Goal: Entertainment & Leisure: Consume media (video, audio)

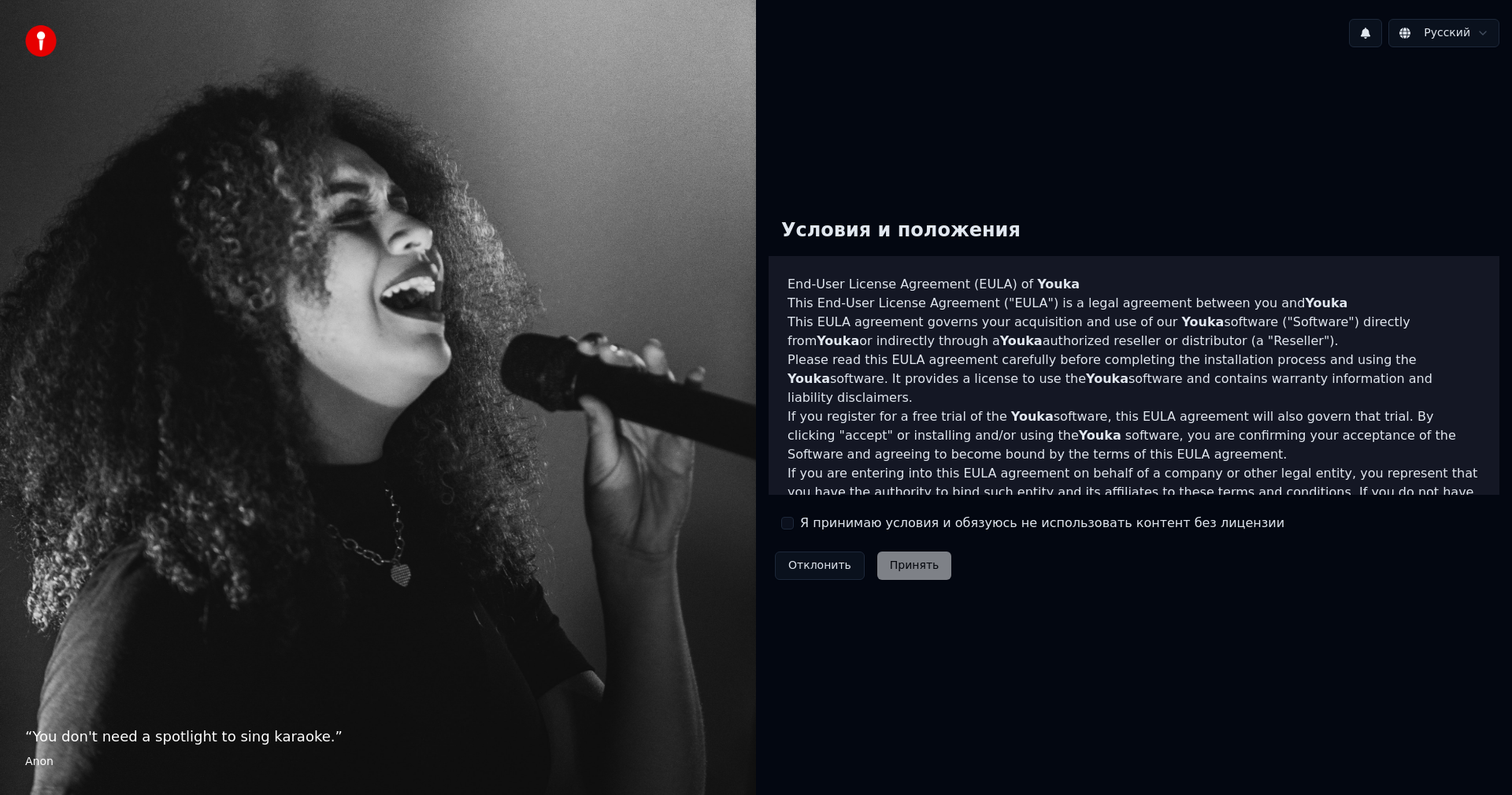
click at [797, 523] on div "Я принимаю условия и обязуюсь не использовать контент без лицензии" at bounding box center [1033, 522] width 503 height 19
click at [790, 529] on div "Я принимаю условия и обязуюсь не использовать контент без лицензии" at bounding box center [1033, 522] width 503 height 19
click at [790, 524] on button "Я принимаю условия и обязуюсь не использовать контент без лицензии" at bounding box center [788, 523] width 12 height 12
click at [907, 570] on button "Принять" at bounding box center [915, 566] width 75 height 28
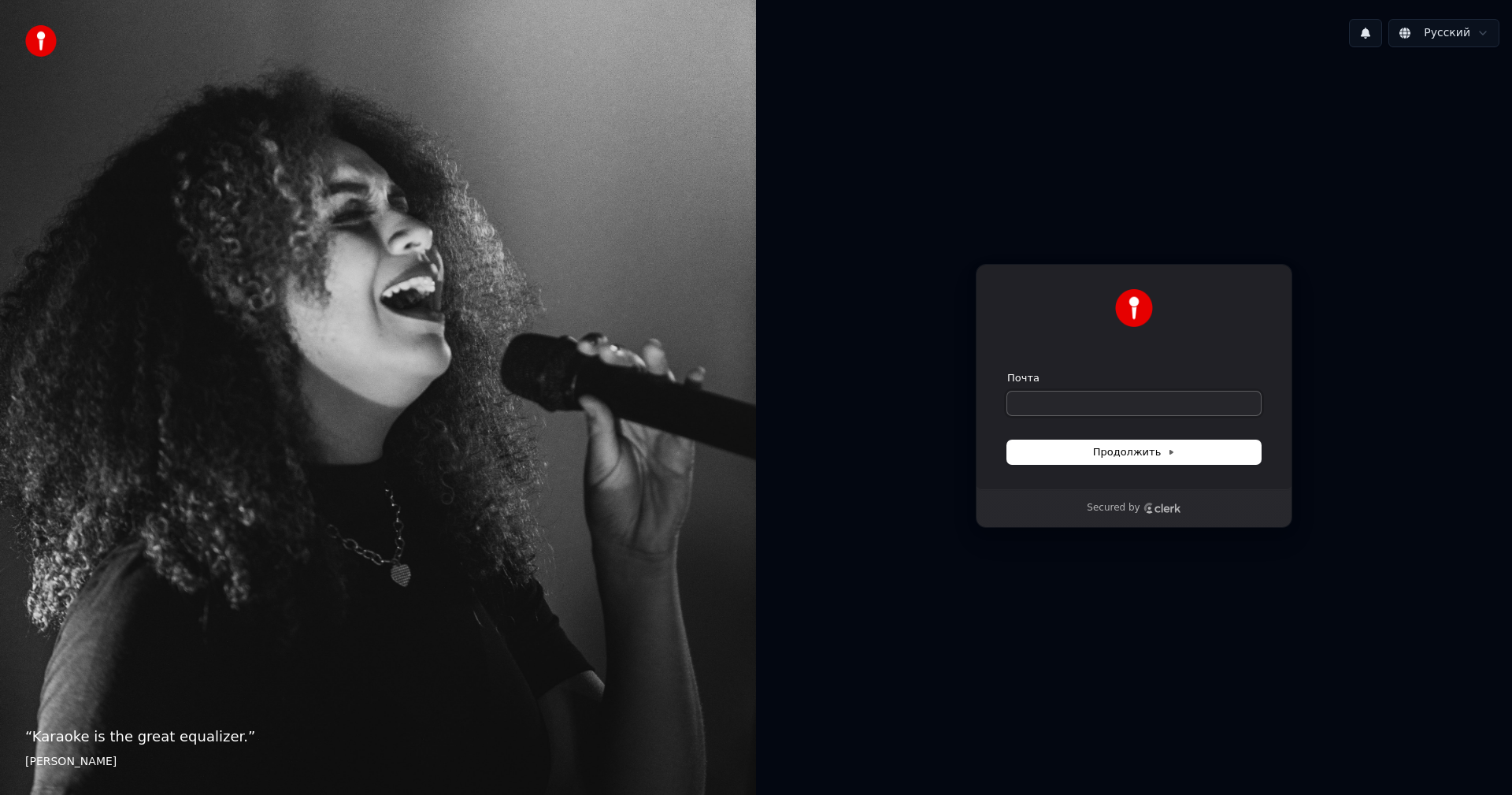
click at [1029, 399] on input "Почта" at bounding box center [1134, 403] width 253 height 24
type input "*"
click at [1151, 448] on span "Продолжить" at bounding box center [1134, 452] width 83 height 14
type input "**********"
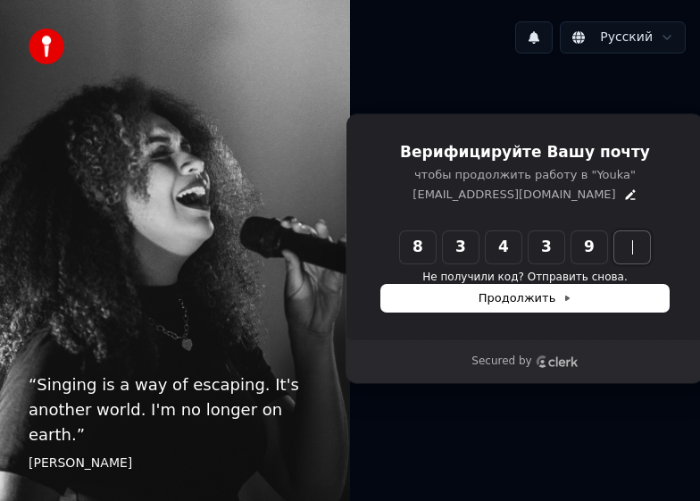
type input "******"
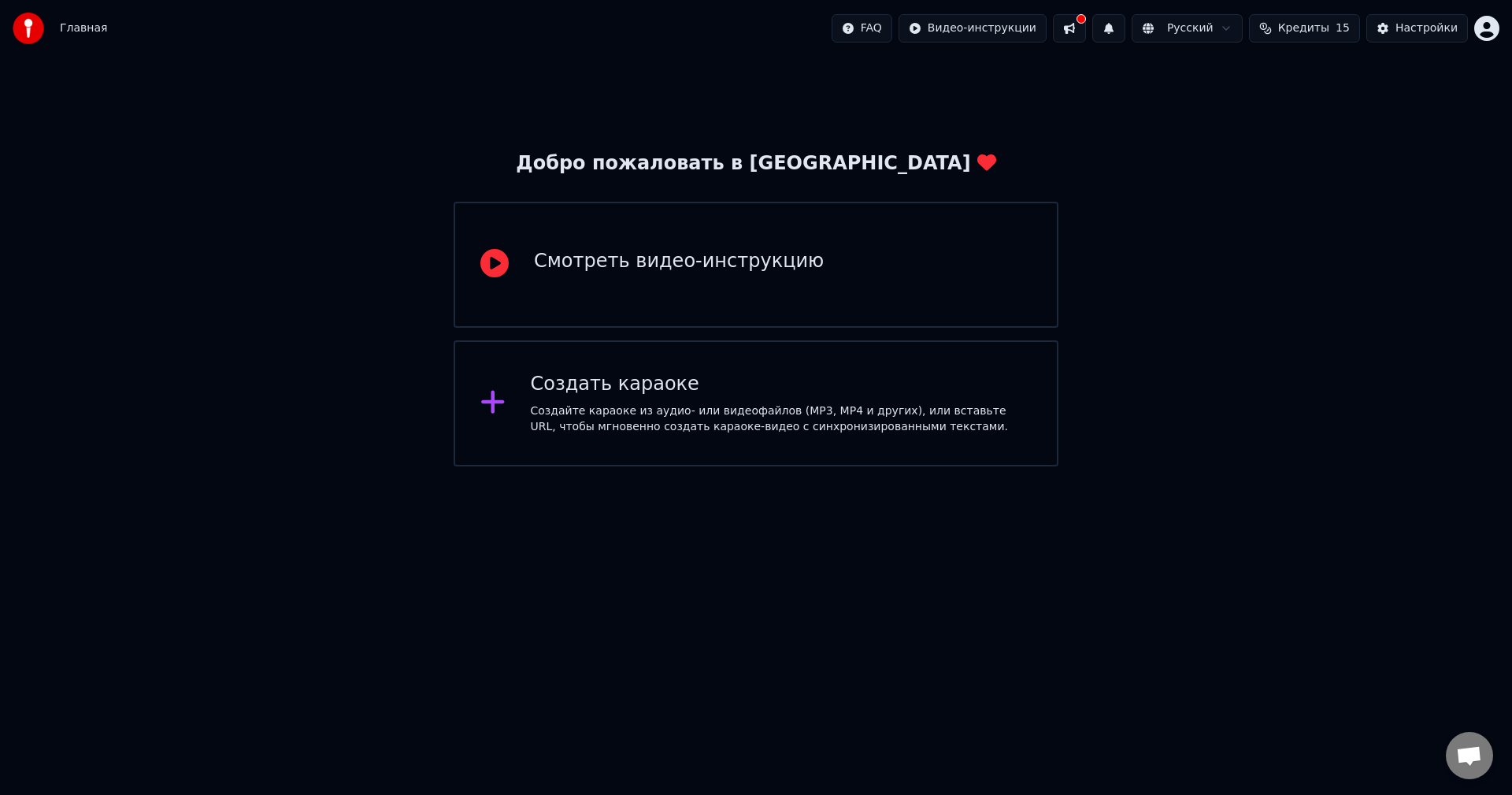
click at [487, 402] on icon at bounding box center [493, 401] width 26 height 28
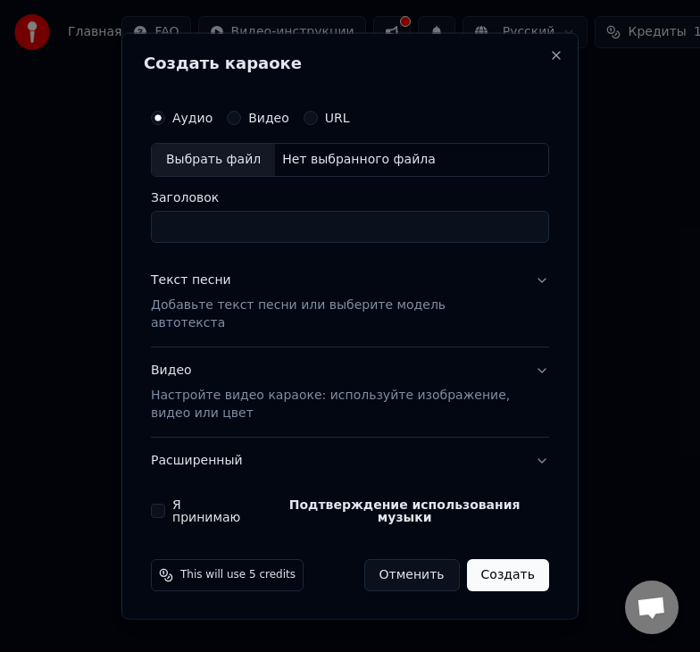
click at [196, 164] on div "Выбрать файл" at bounding box center [213, 160] width 123 height 32
type input "**********"
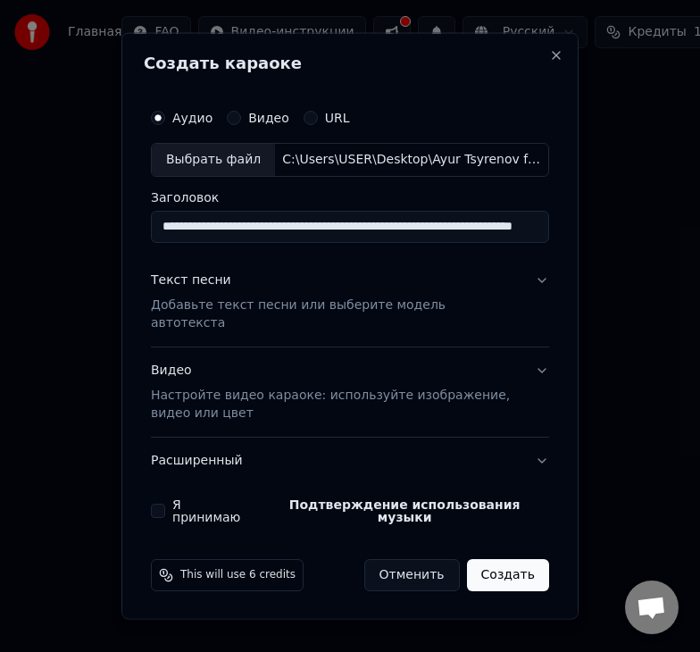
click at [542, 293] on button "Текст песни Добавьте текст песни или выберите модель автотекста" at bounding box center [350, 300] width 398 height 89
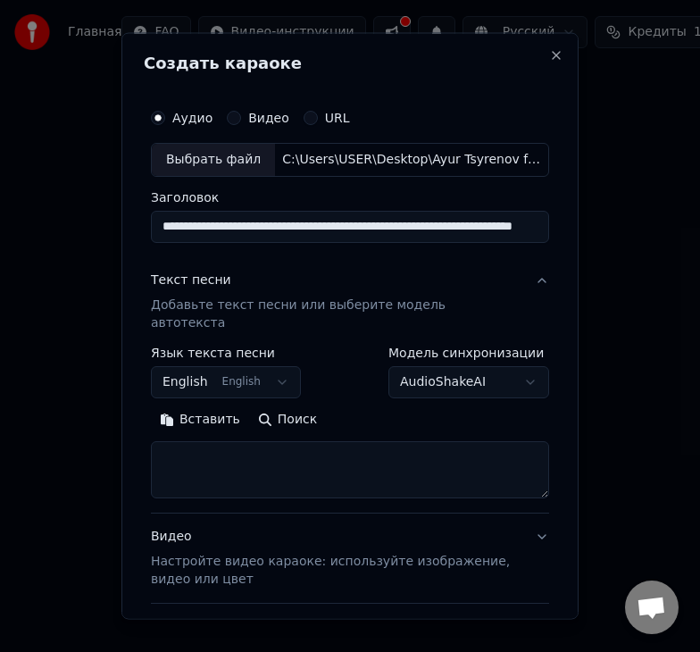
click at [271, 365] on button "English English" at bounding box center [226, 381] width 150 height 32
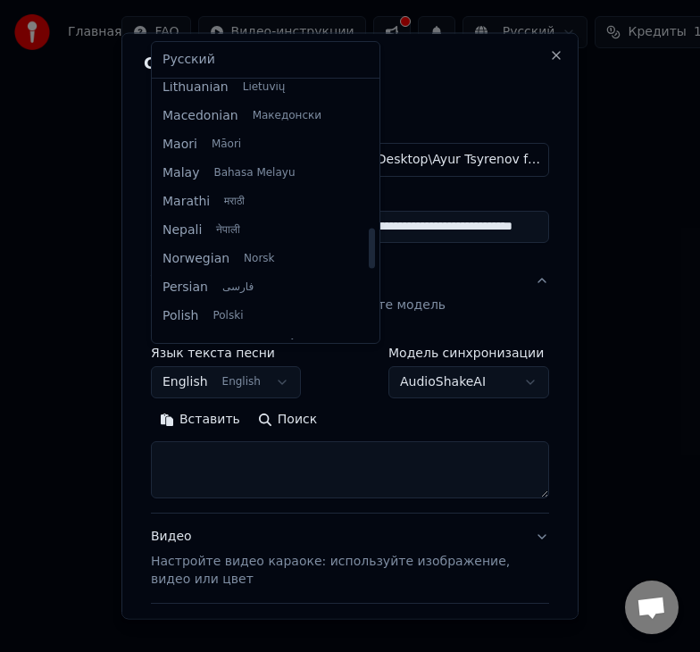
scroll to position [924, 0]
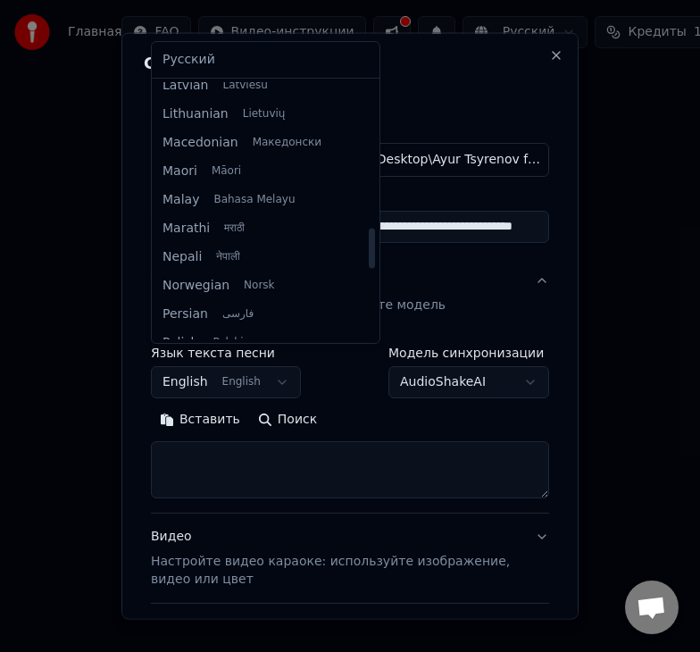
select select "**"
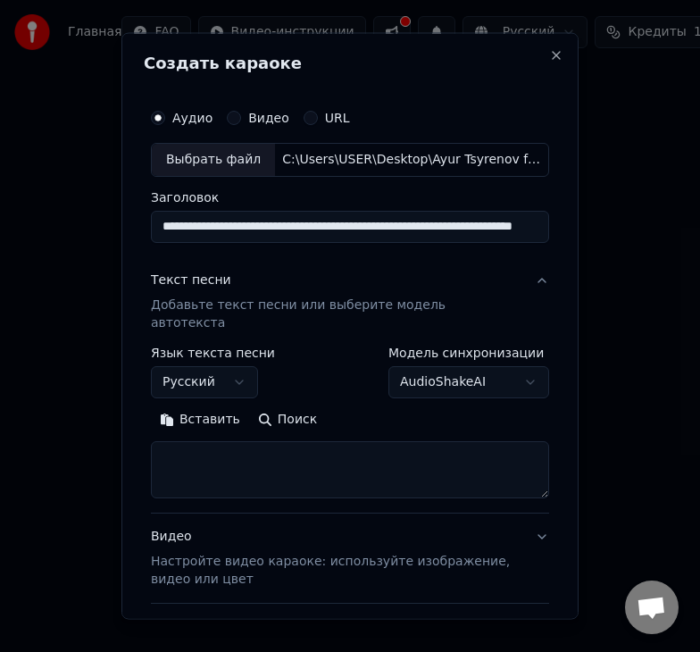
click at [508, 358] on body "**********" at bounding box center [350, 300] width 700 height 600
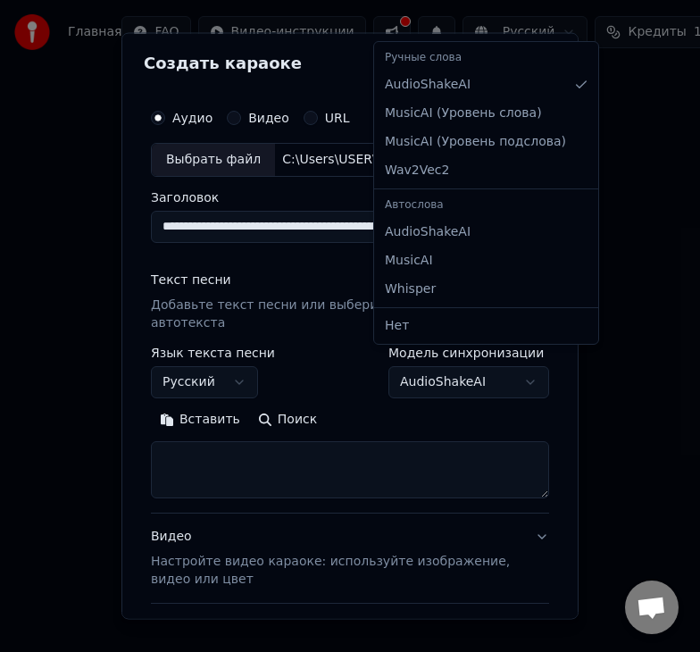
select select "**********"
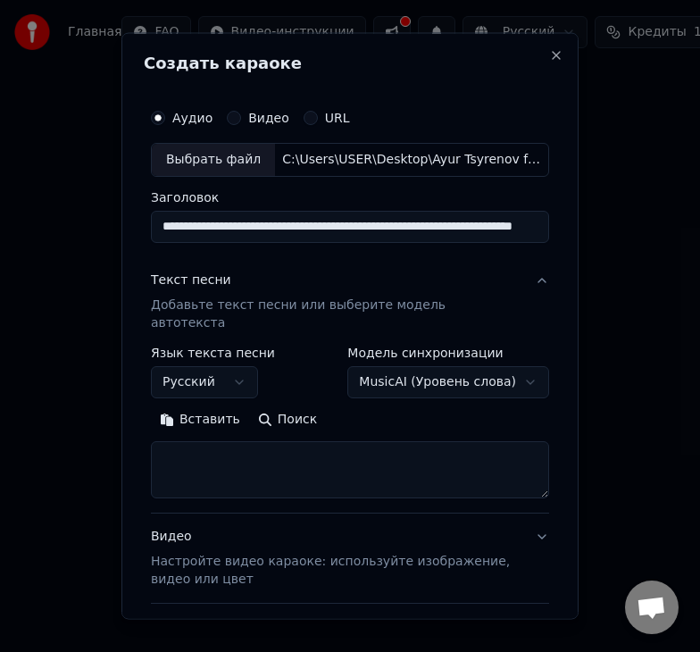
click at [518, 500] on button "Видео Настройте видео караоке: используйте изображение, видео или цвет" at bounding box center [350, 556] width 398 height 89
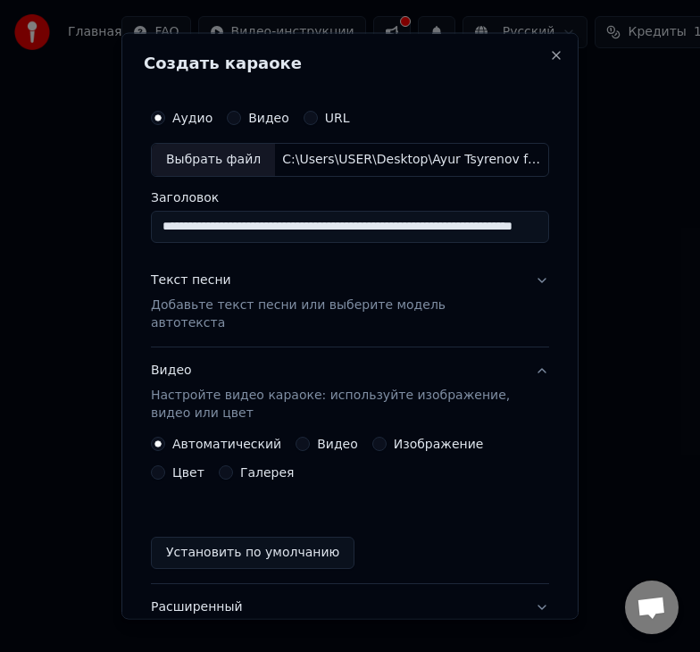
click at [250, 500] on button "Установить по умолчанию" at bounding box center [253, 552] width 204 height 32
click at [528, 500] on button "Расширенный" at bounding box center [350, 606] width 398 height 46
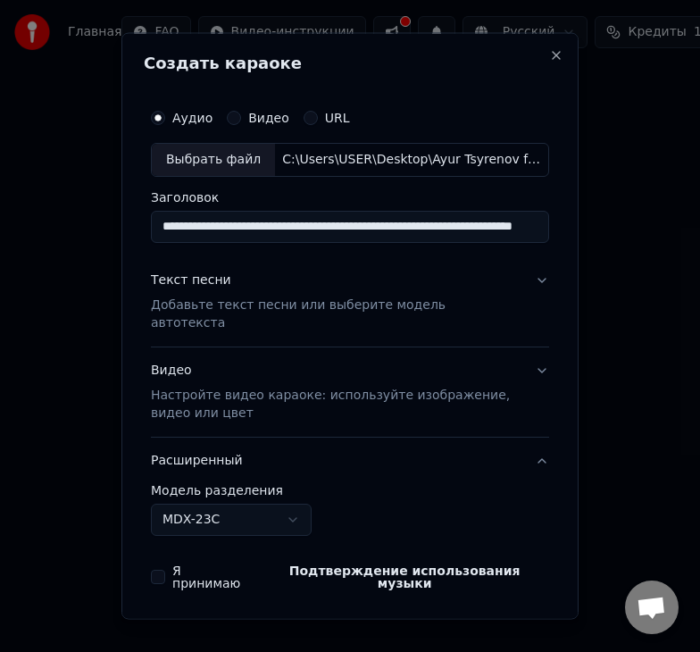
click at [154, 500] on button "Я принимаю Подтверждение использования музыки" at bounding box center [158, 576] width 14 height 14
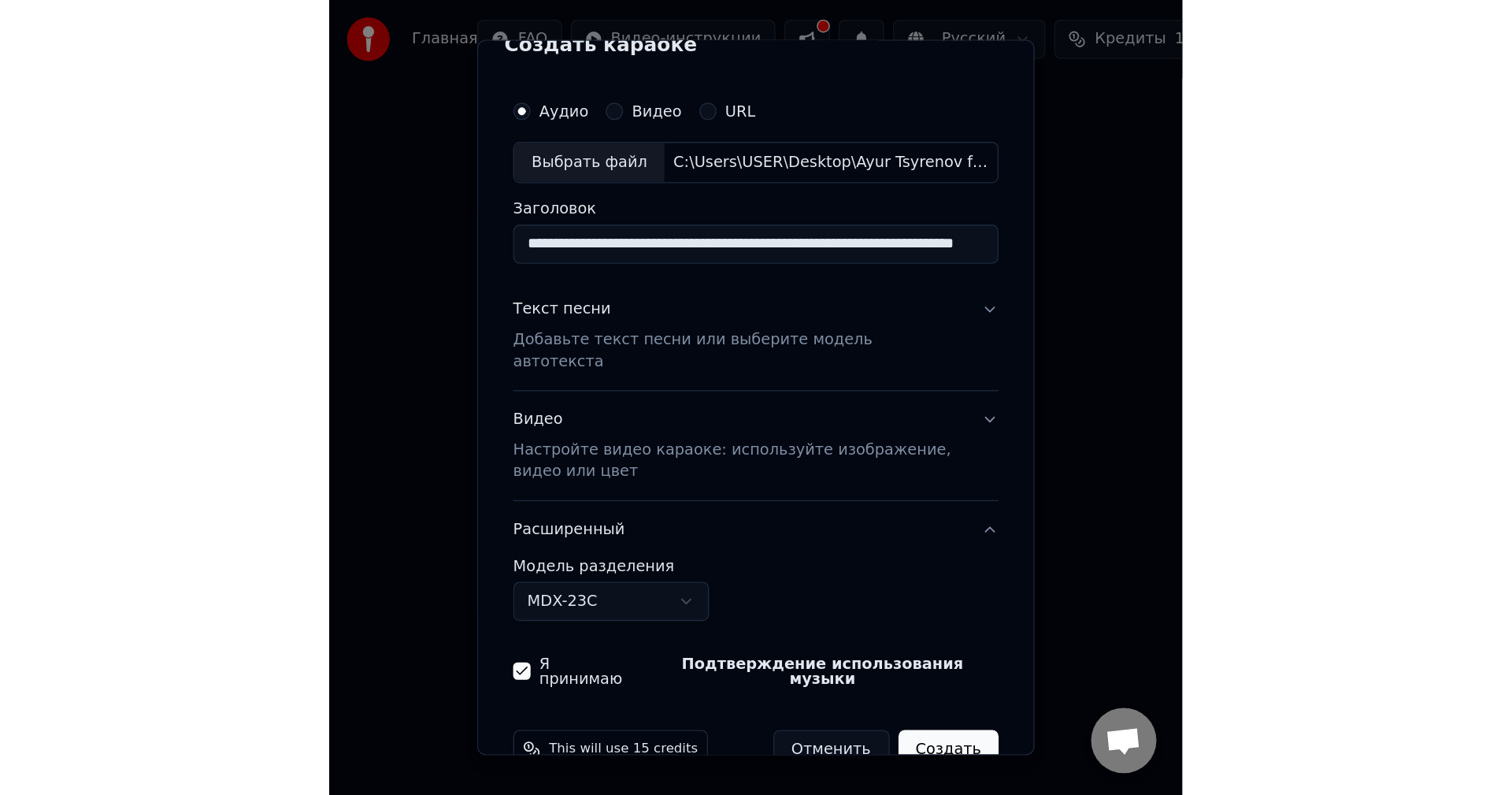
scroll to position [34, 0]
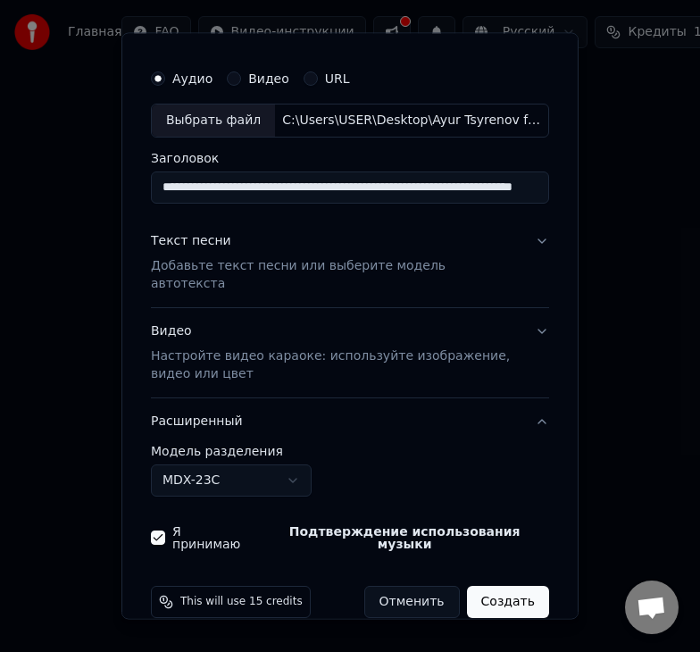
click at [479, 500] on button "Создать" at bounding box center [508, 602] width 82 height 32
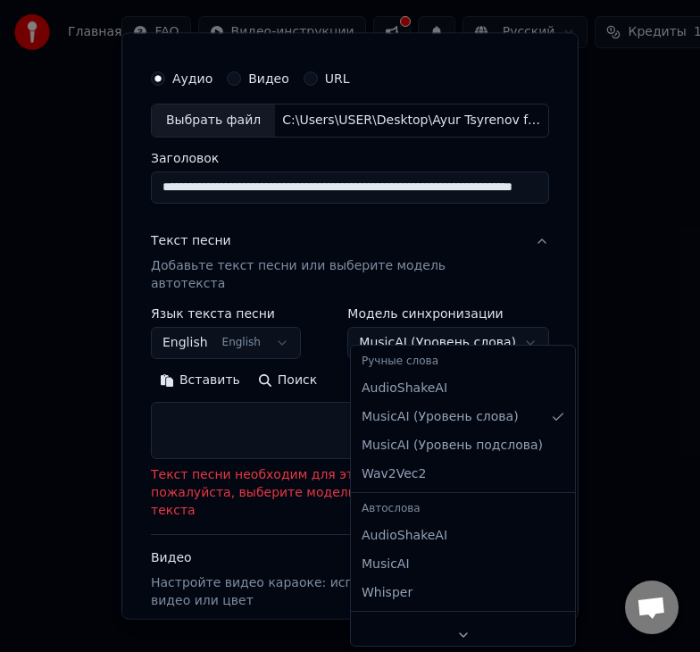
click at [516, 319] on body "**********" at bounding box center [350, 300] width 700 height 600
click at [412, 500] on div "Автослова" at bounding box center [462, 508] width 217 height 25
select select "**********"
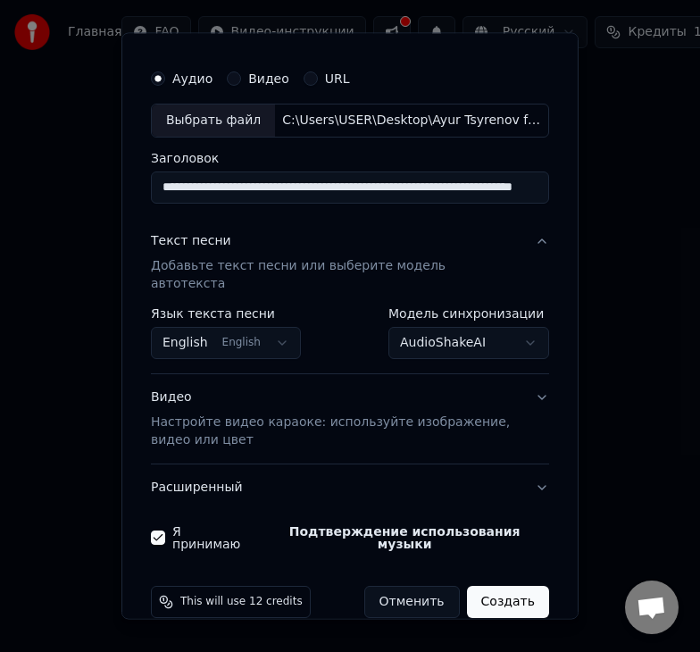
click at [502, 500] on button "Создать" at bounding box center [508, 602] width 82 height 32
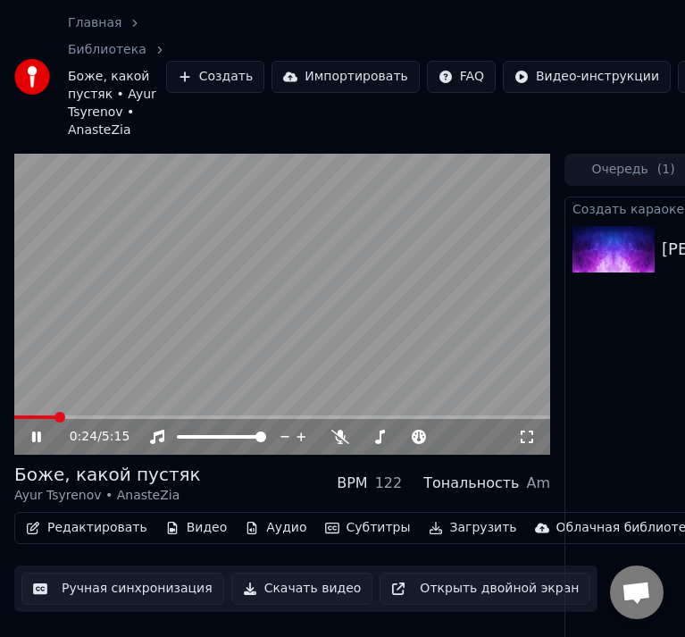
click at [337, 77] on button "Импортировать" at bounding box center [345, 77] width 148 height 32
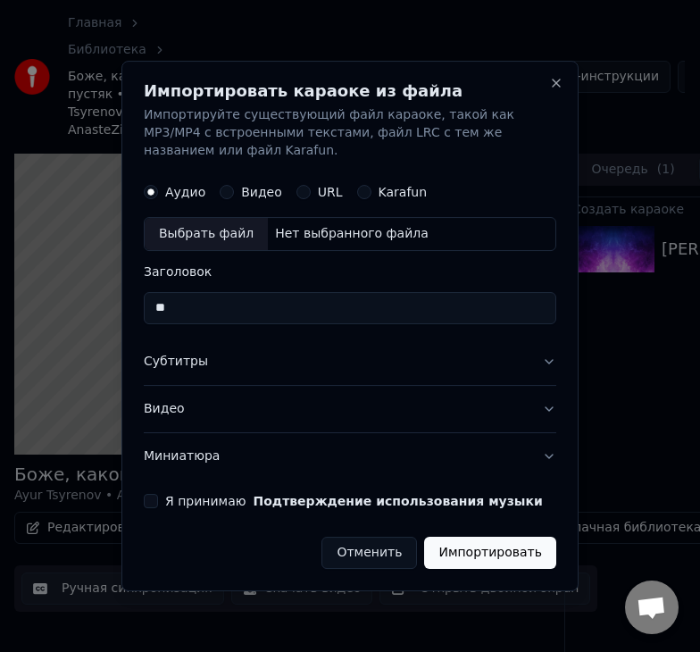
type input "*"
type input "**********"
click at [150, 500] on button "Я принимаю Подтверждение использования музыки" at bounding box center [151, 501] width 14 height 14
drag, startPoint x: 399, startPoint y: 74, endPoint x: 278, endPoint y: 76, distance: 121.4
click at [278, 76] on div "**********" at bounding box center [349, 326] width 457 height 530
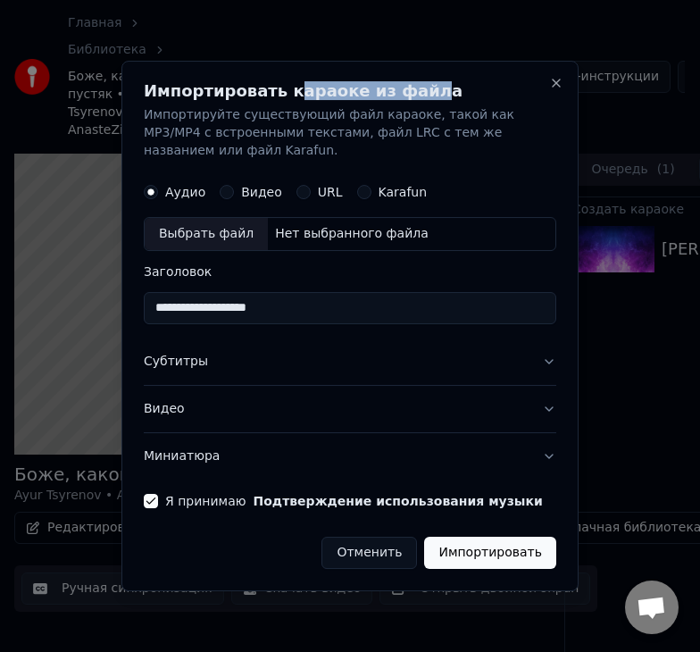
click at [224, 188] on button "Видео" at bounding box center [227, 192] width 14 height 14
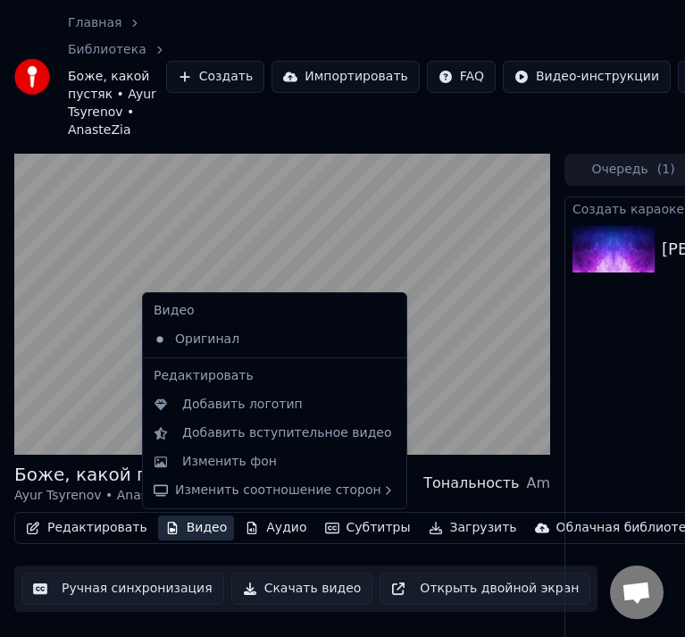
click at [183, 500] on button "Видео" at bounding box center [196, 527] width 77 height 25
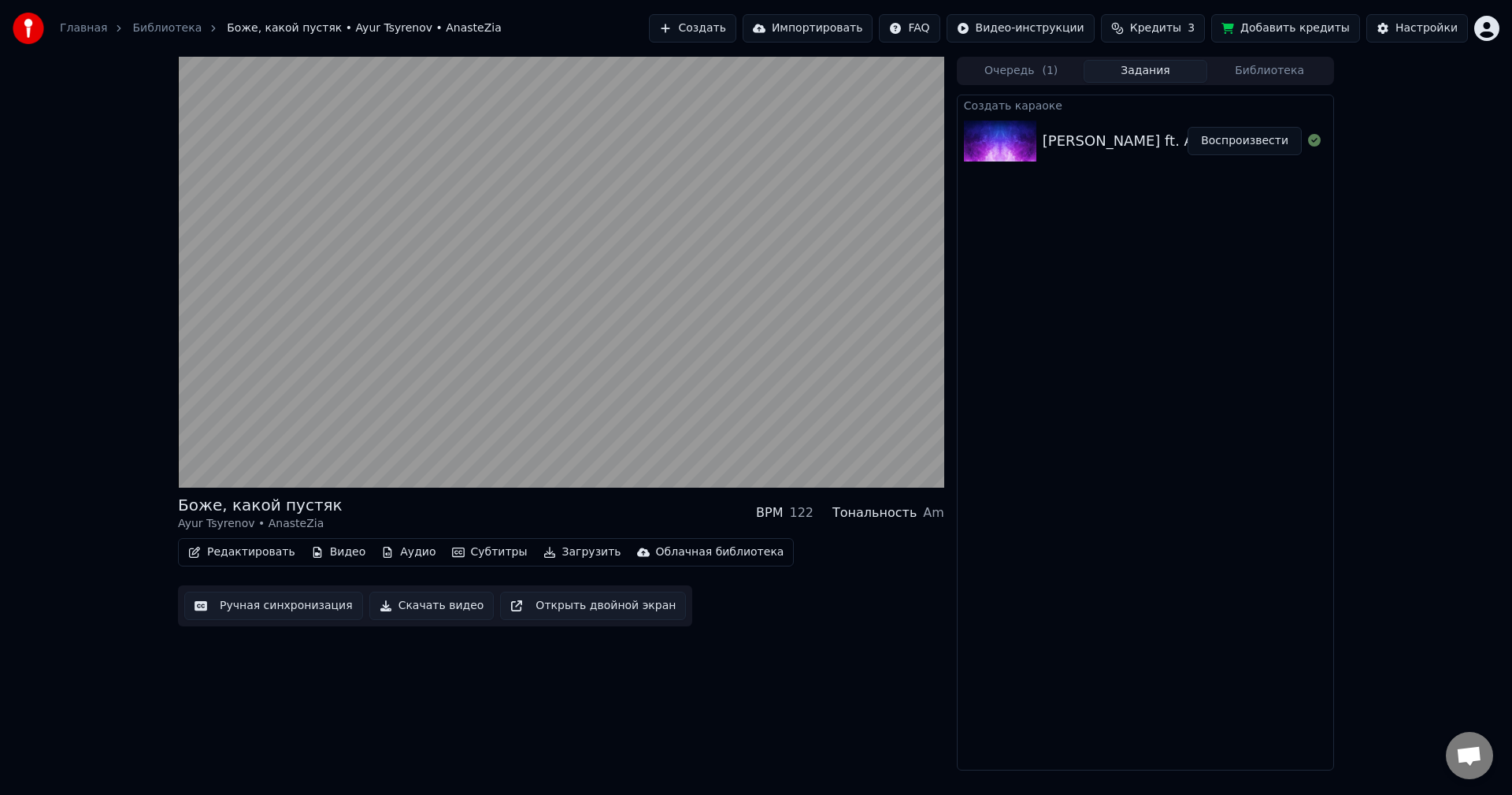
click at [617, 69] on button "Библиотека" at bounding box center [1269, 71] width 124 height 23
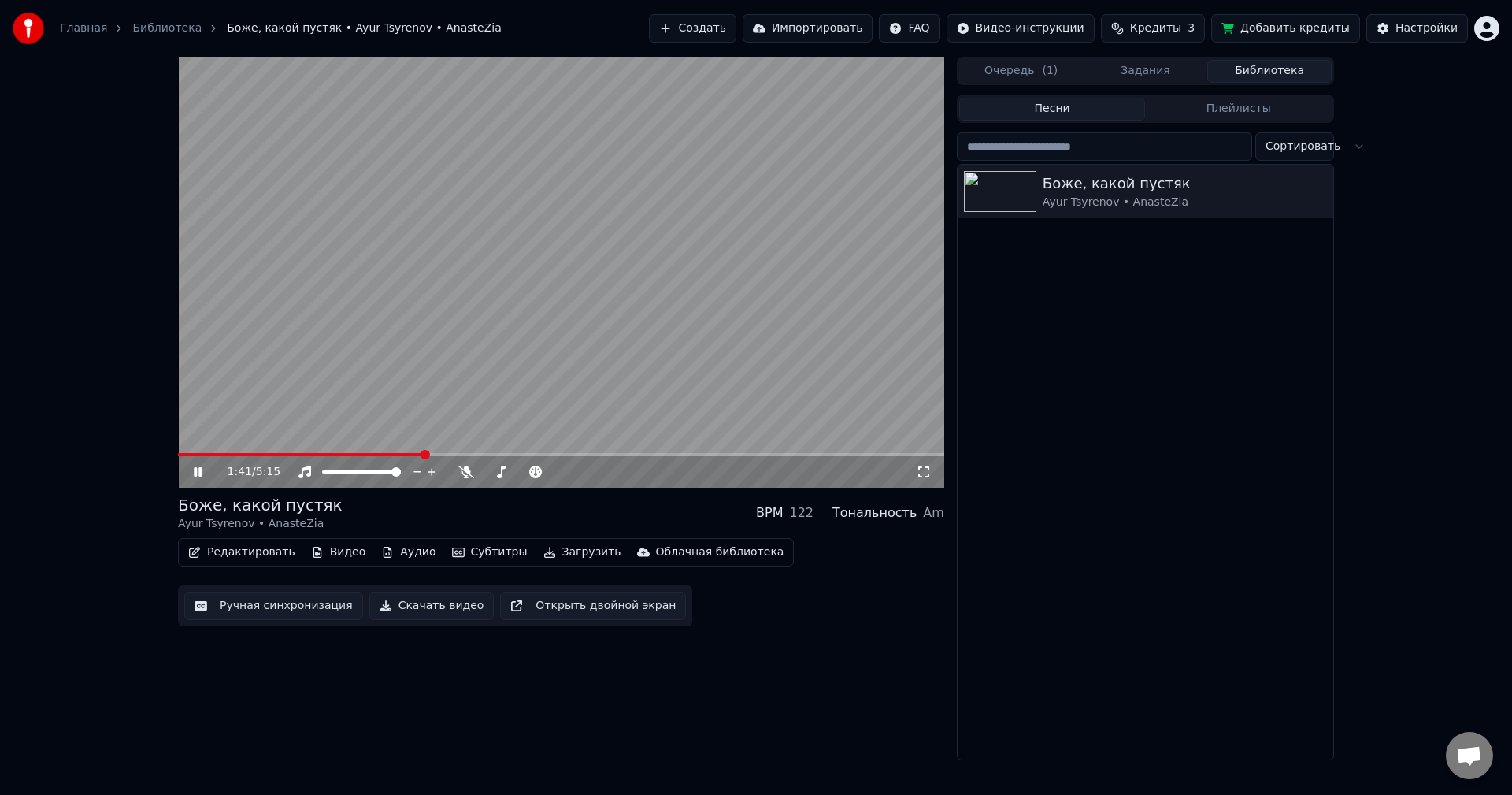
click at [617, 441] on icon at bounding box center [924, 472] width 16 height 12
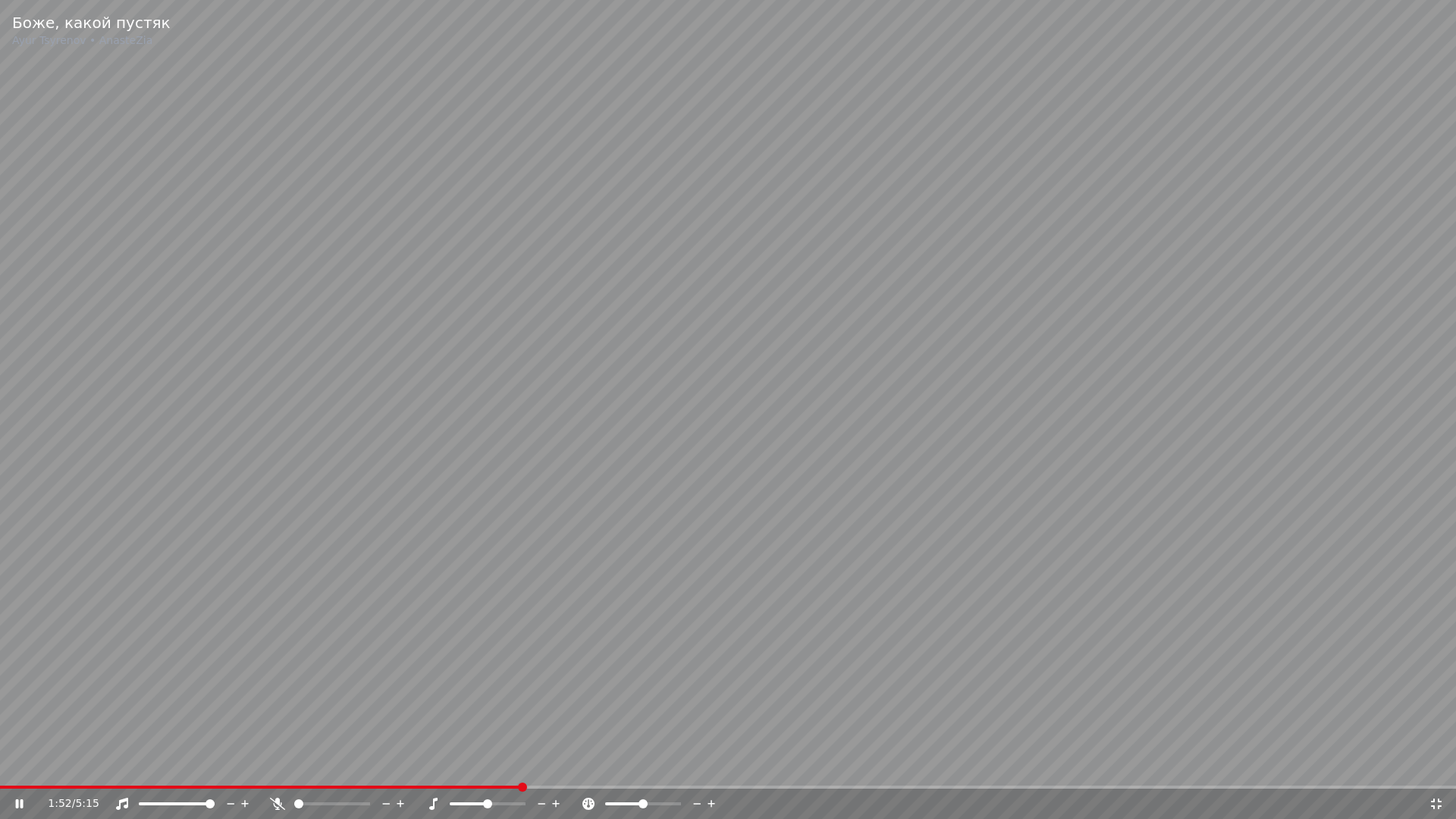
click at [594, 425] on icon at bounding box center [1436, 804] width 15 height 12
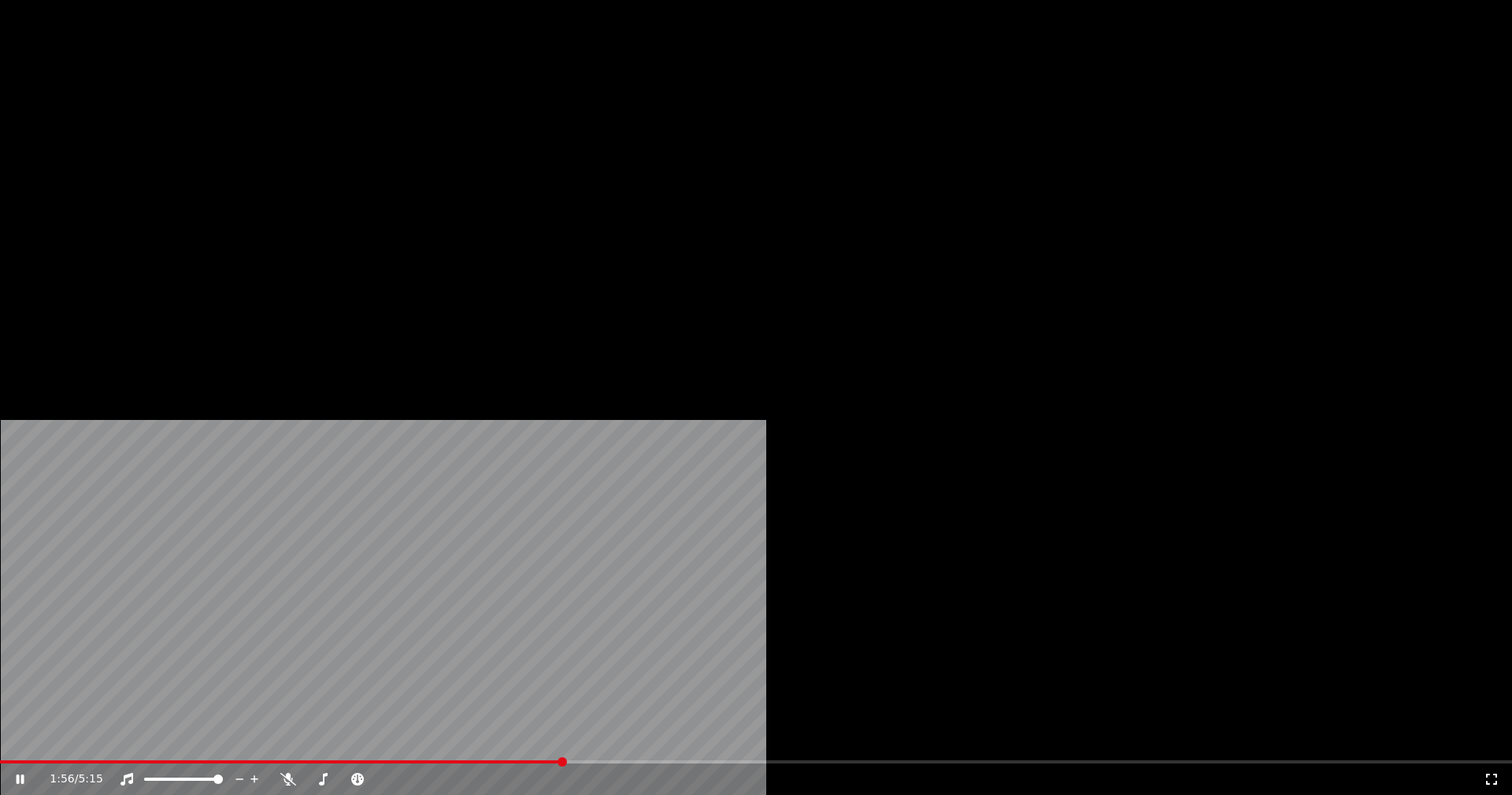
click at [550, 132] on button "Загрузить" at bounding box center [582, 121] width 91 height 22
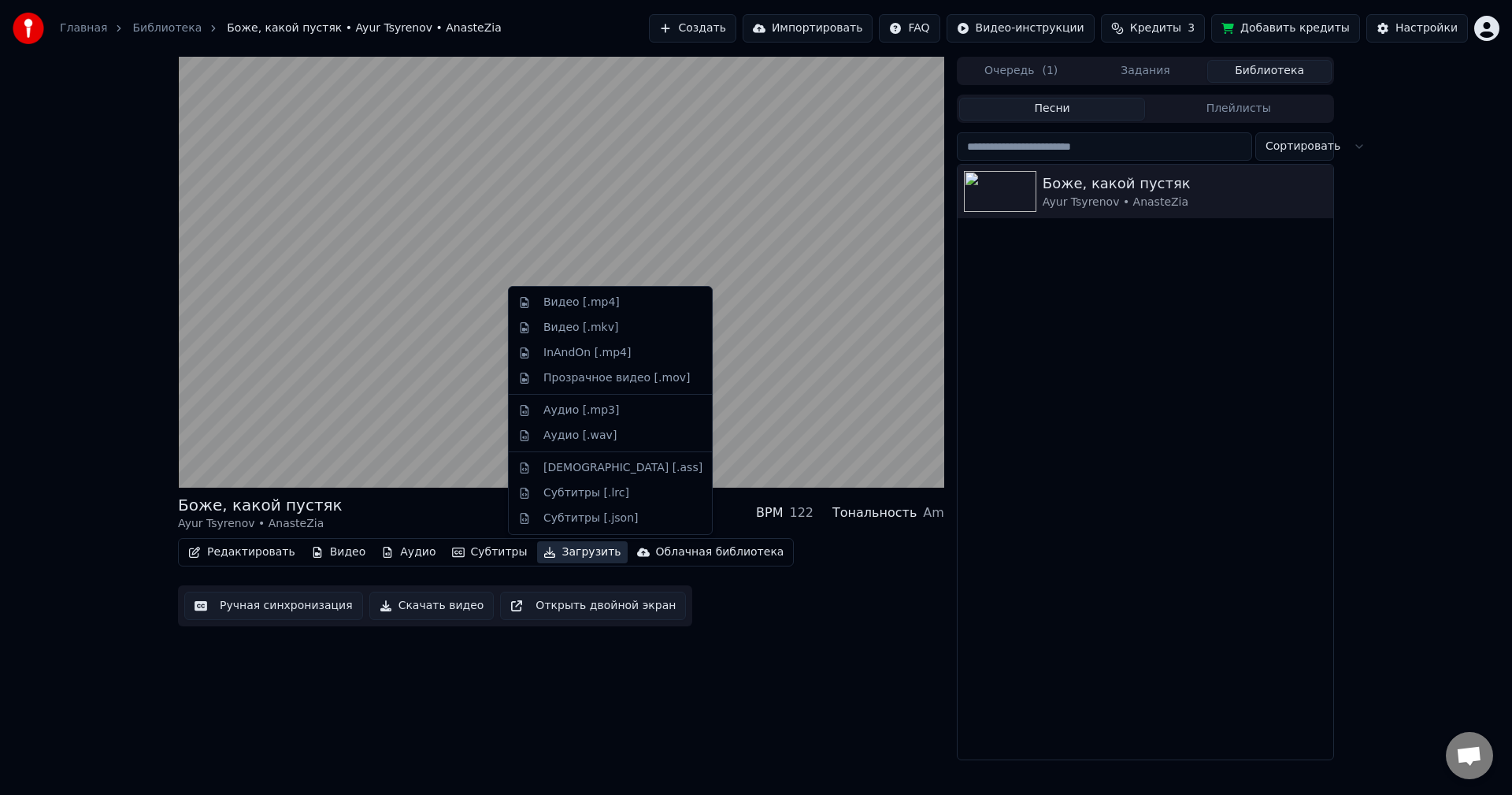
click at [611, 441] on div "Боже, какой пустяк Ayur Tsyrenov • AnasteZia BPM 122 Тональность Am Редактирова…" at bounding box center [561, 408] width 767 height 703
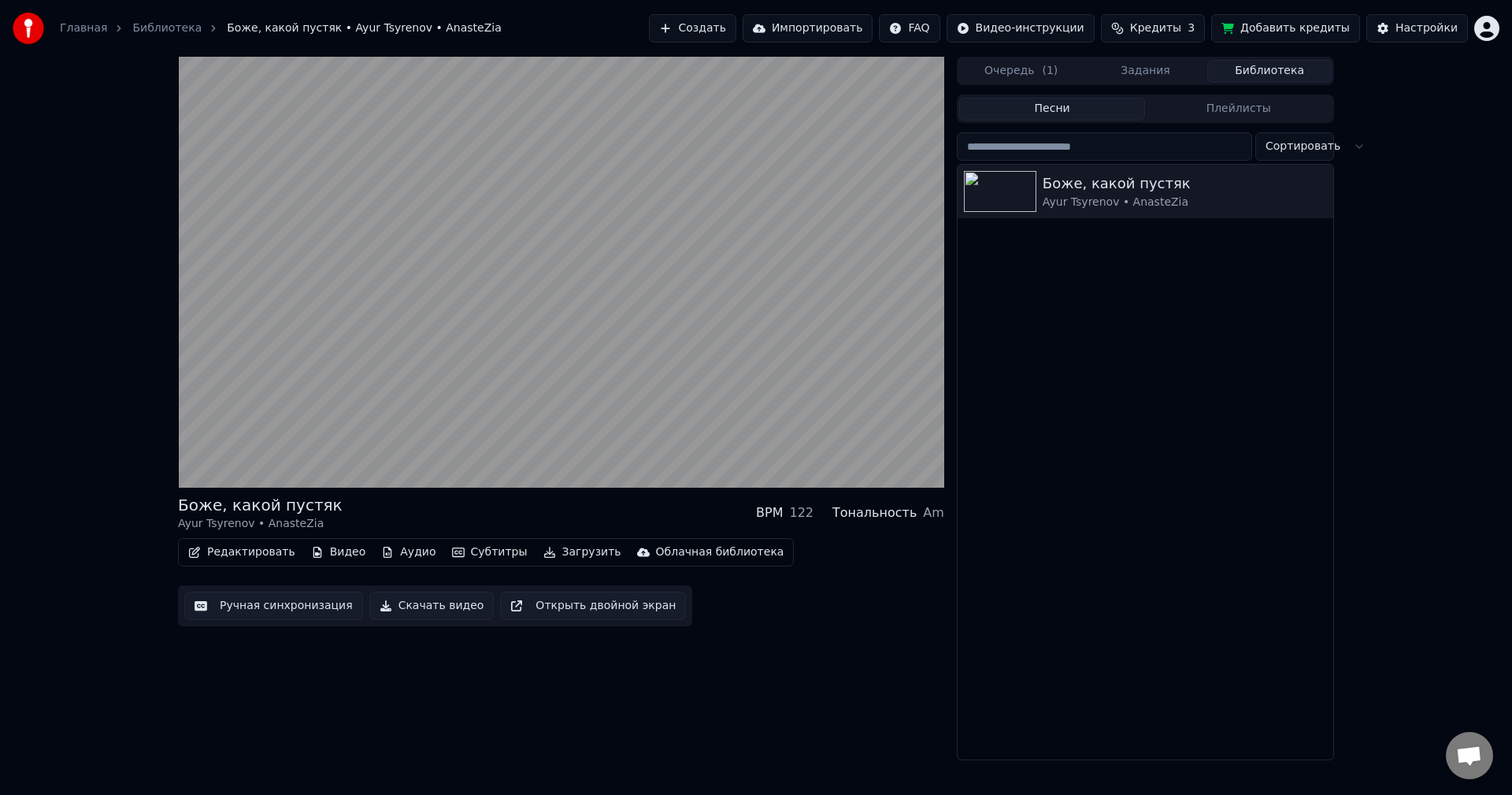
click at [423, 441] on button "Скачать видео" at bounding box center [432, 605] width 125 height 28
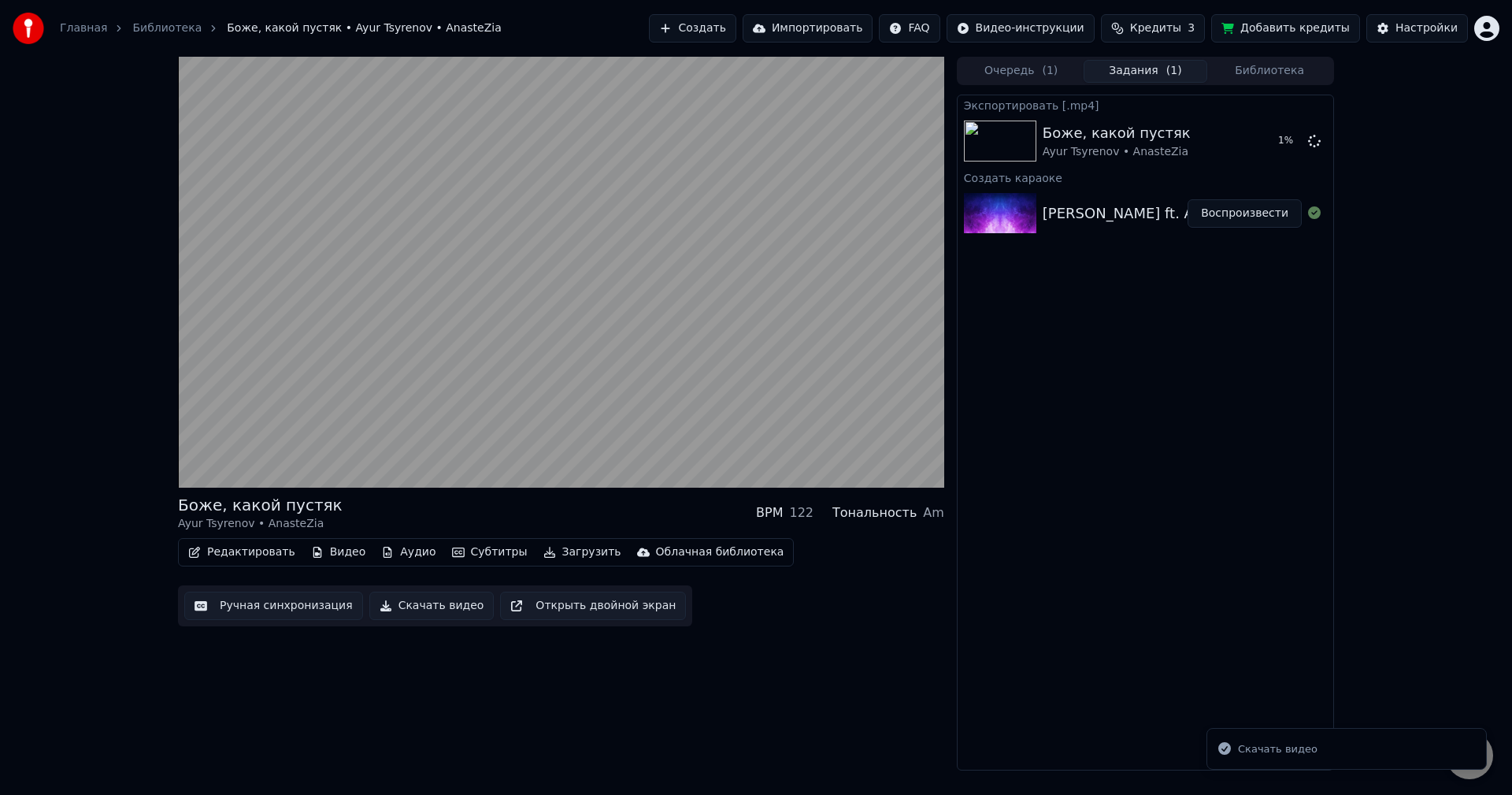
click at [617, 441] on div "Боже, какой пустяк Ayur Tsyrenov • AnasteZia BPM 122 Тональность Am Редактирова…" at bounding box center [756, 413] width 1512 height 714
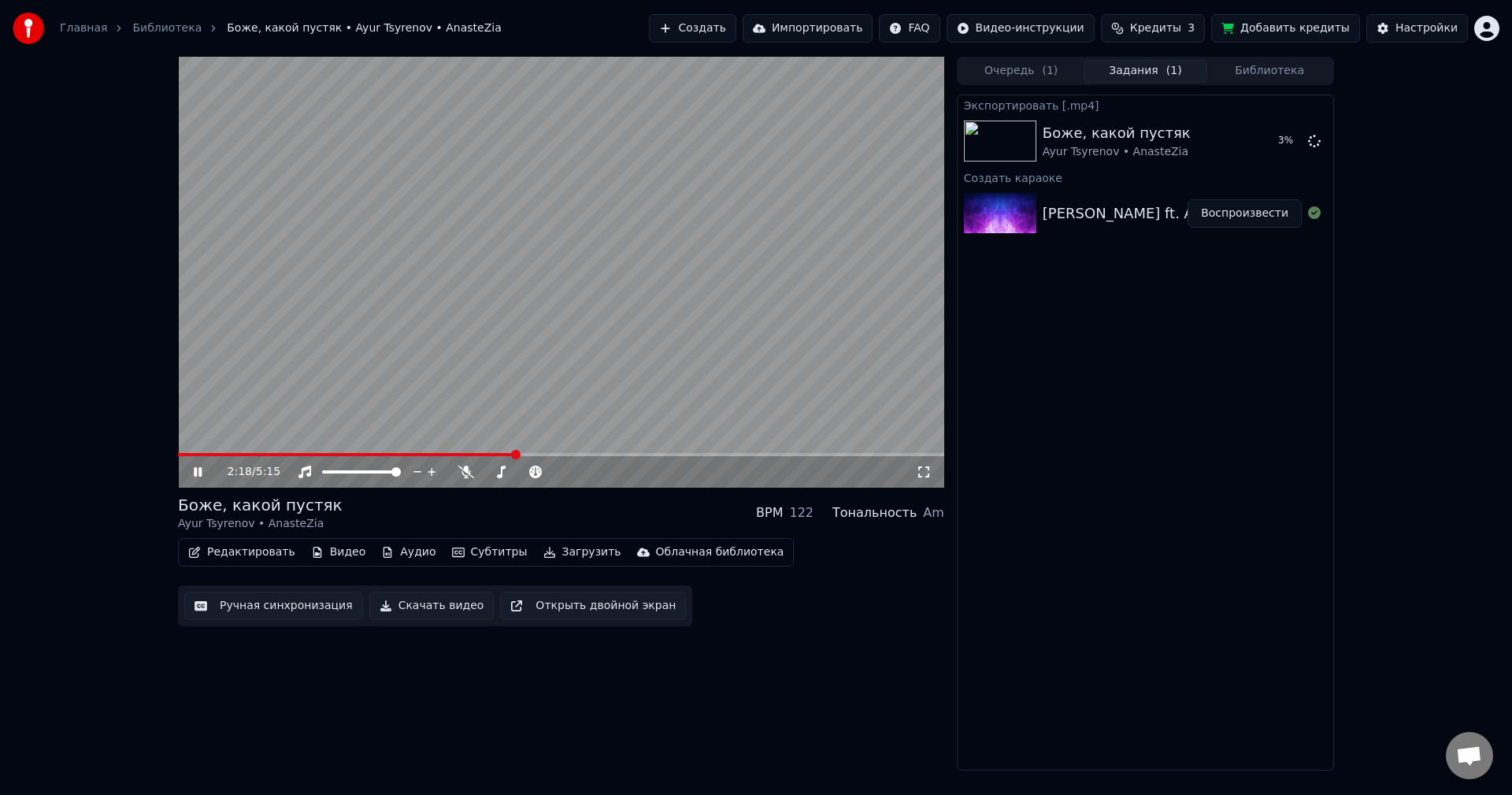
click at [617, 27] on button "Импортировать" at bounding box center [808, 28] width 131 height 28
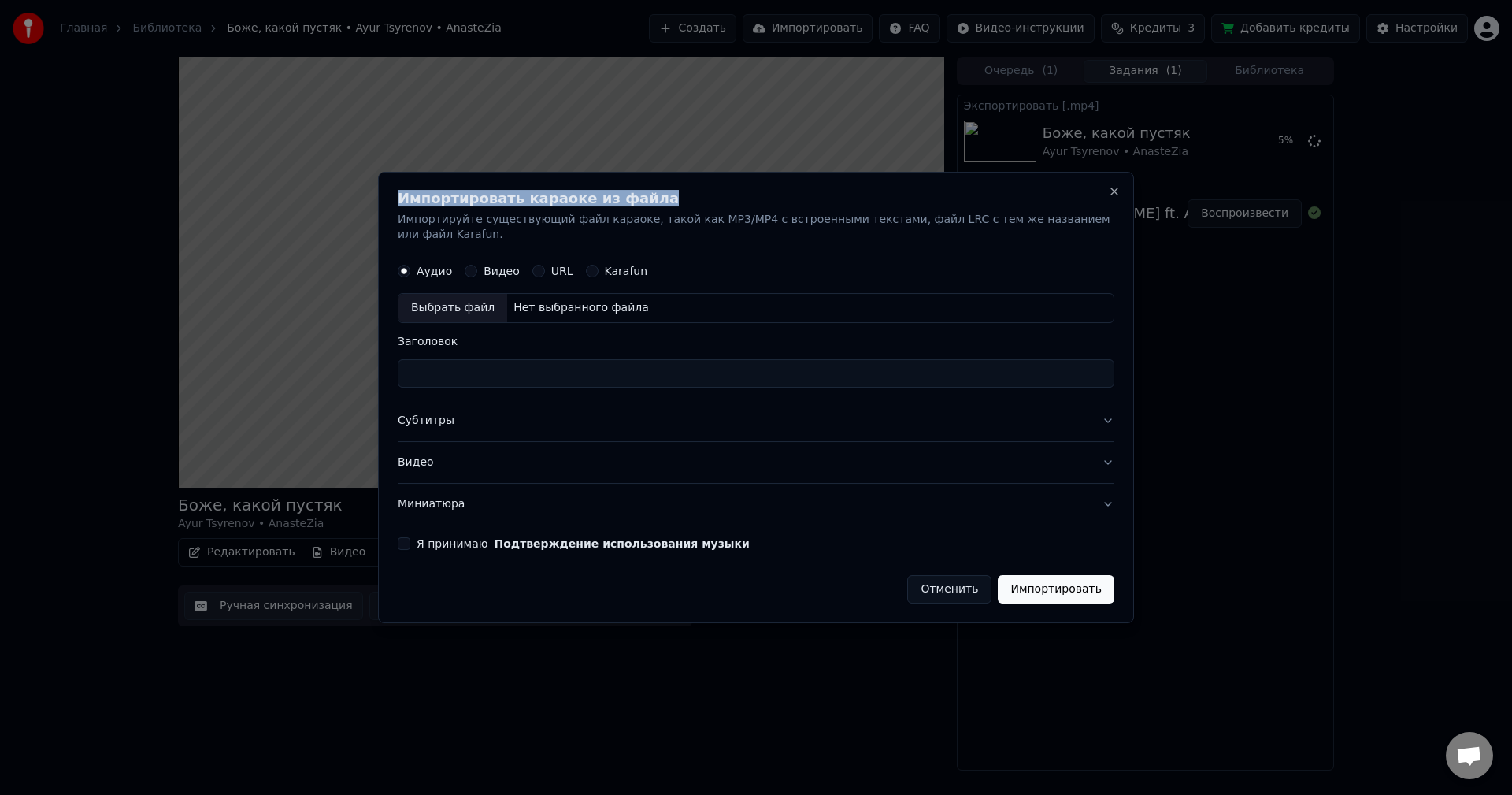
drag, startPoint x: 913, startPoint y: 199, endPoint x: 678, endPoint y: 175, distance: 236.2
click at [617, 175] on body "Главная Библиотека Боже, какой пустяк • Ayur Tsyrenov • AnasteZia Создать Импор…" at bounding box center [756, 397] width 1512 height 795
click at [617, 441] on button "Отменить" at bounding box center [949, 589] width 85 height 28
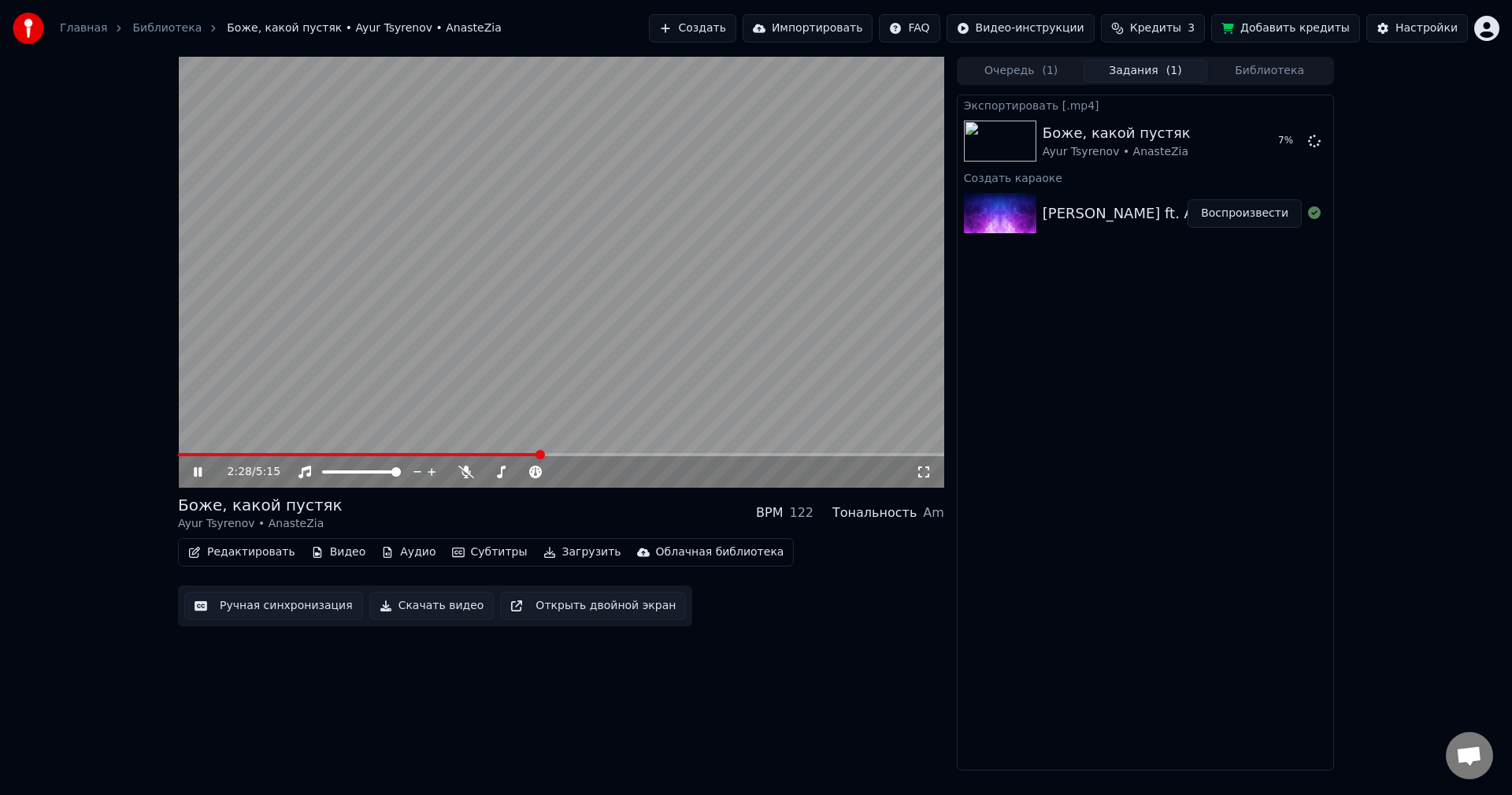
click at [617, 25] on button "Импортировать" at bounding box center [808, 28] width 131 height 28
drag, startPoint x: 1171, startPoint y: 214, endPoint x: 1203, endPoint y: 259, distance: 55.2
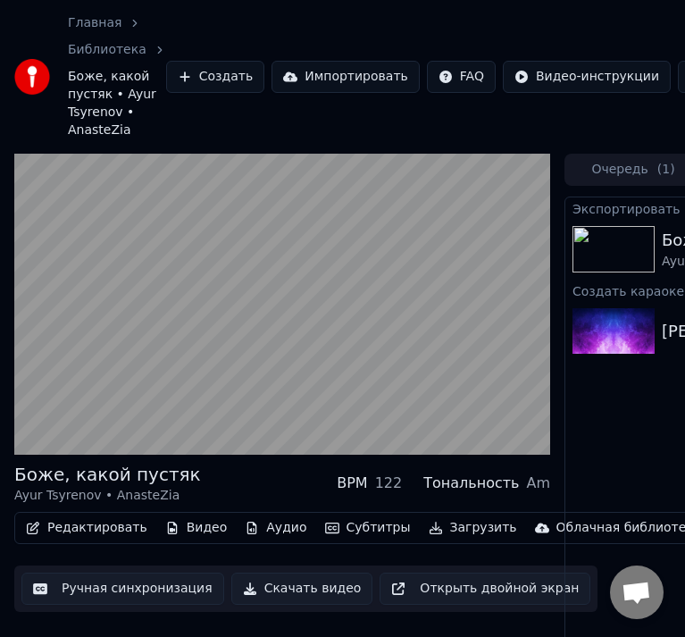
drag, startPoint x: 370, startPoint y: 13, endPoint x: 77, endPoint y: 80, distance: 300.4
click at [39, 94] on div "Главная Библиотека Боже, какой пустяк • Ayur Tsyrenov • AnasteZia Создать Импор…" at bounding box center [342, 77] width 685 height 154
click at [314, 81] on button "Импортировать" at bounding box center [345, 77] width 148 height 32
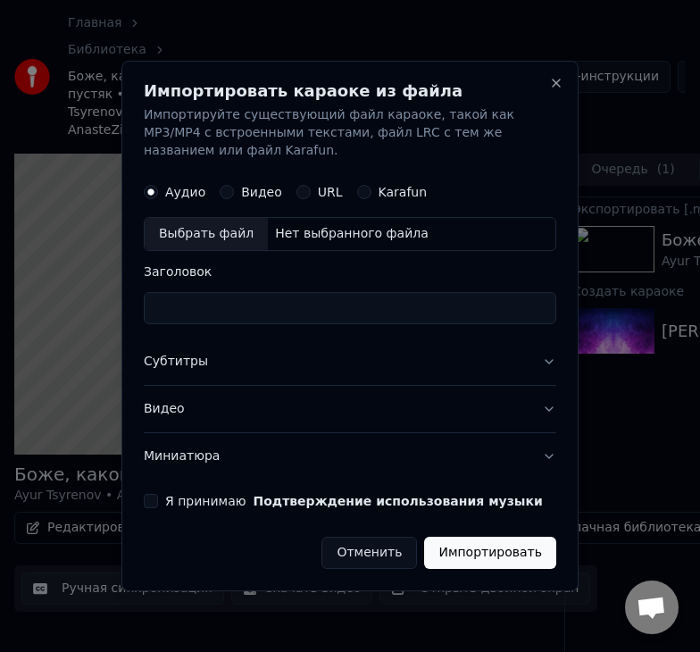
click at [204, 228] on div "Выбрать файл" at bounding box center [206, 234] width 123 height 32
click at [552, 82] on button "Close" at bounding box center [556, 83] width 14 height 14
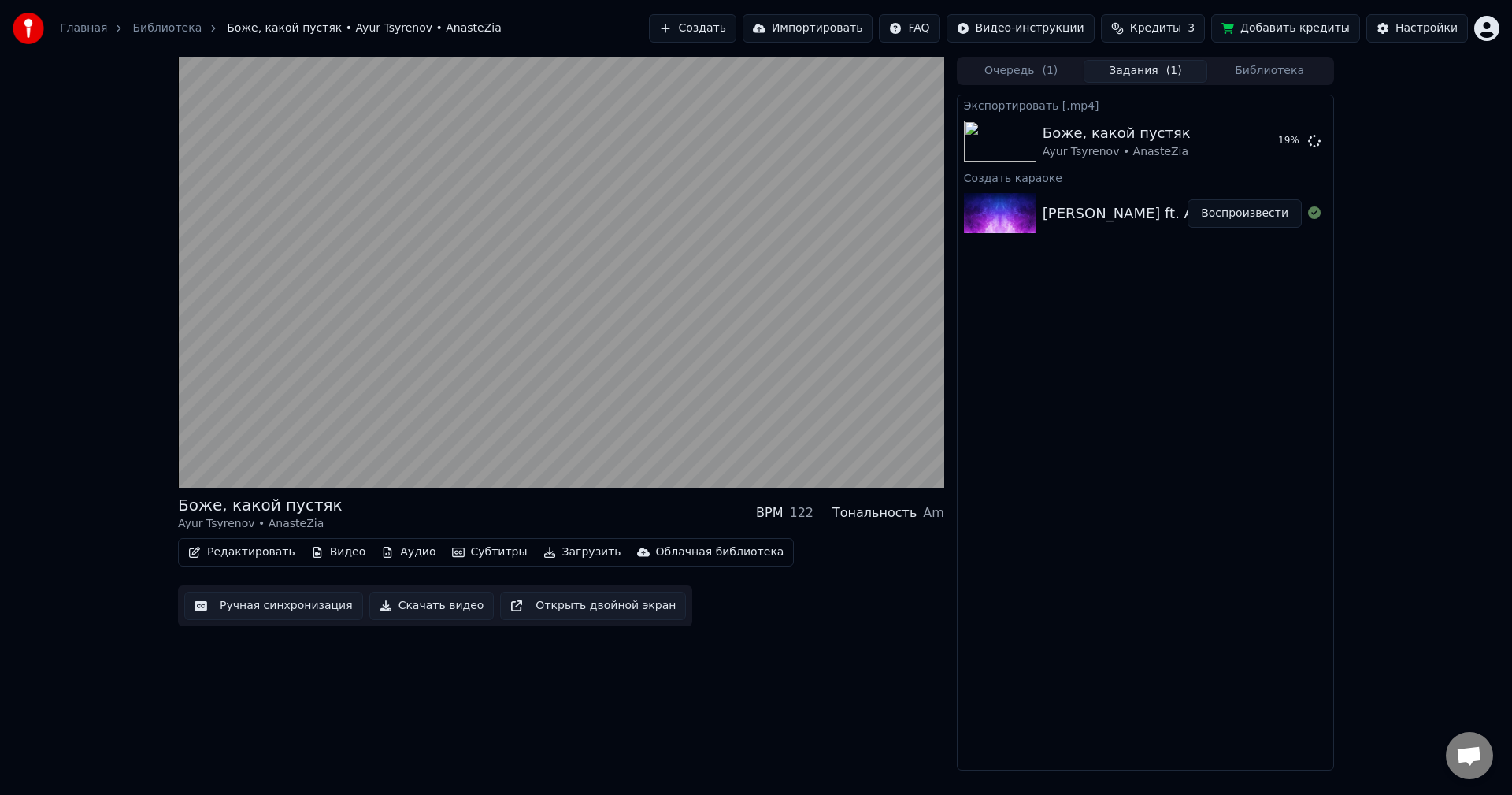
click at [617, 23] on span "Кредиты" at bounding box center [1156, 28] width 51 height 16
click at [617, 172] on div "Боже, какой пустяк Ayur Tsyrenov • AnasteZia BPM 122 Тональность Am Редактирова…" at bounding box center [756, 413] width 1512 height 714
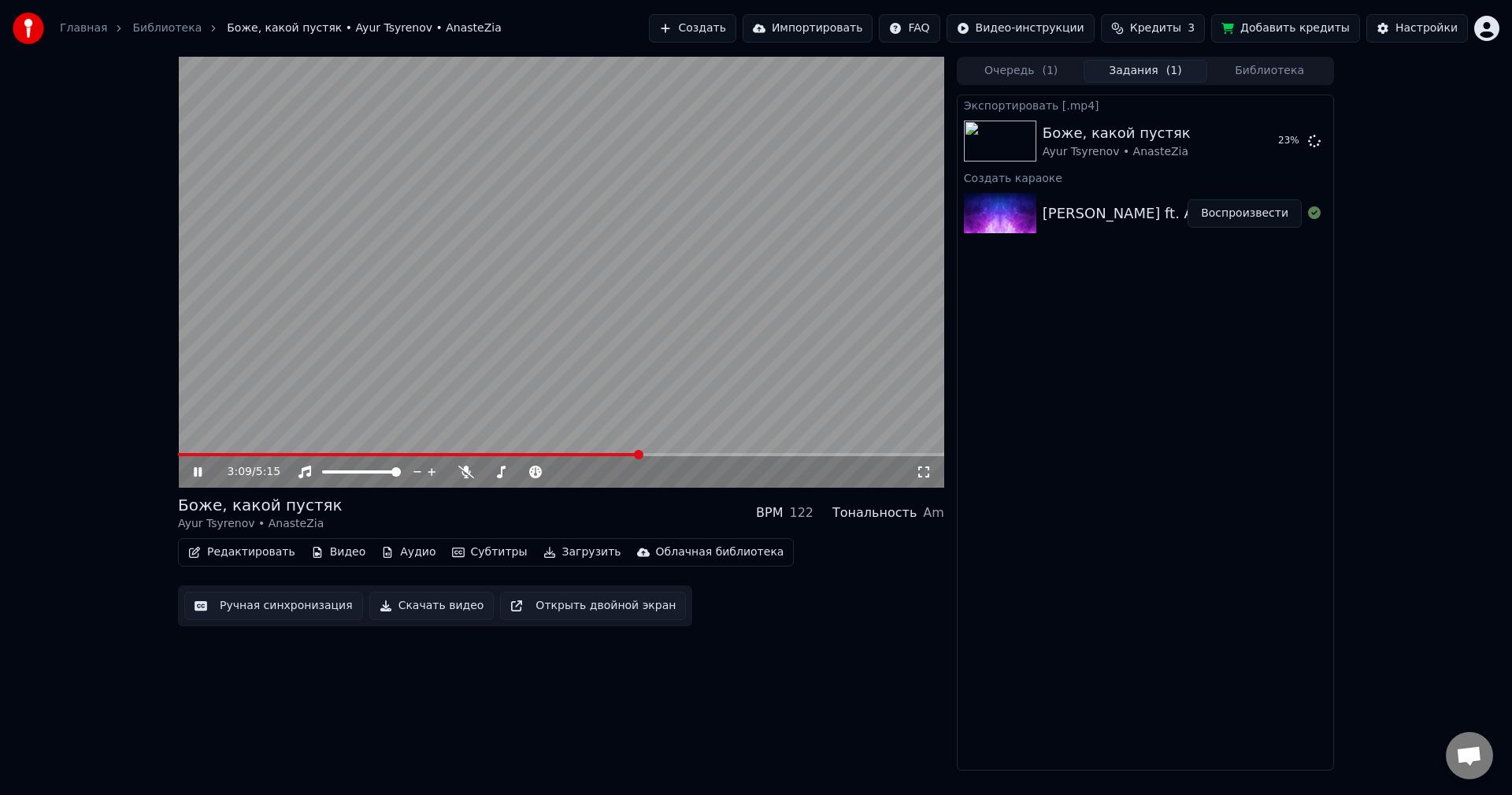
click at [584, 441] on button "Открыть двойной экран" at bounding box center [593, 605] width 186 height 28
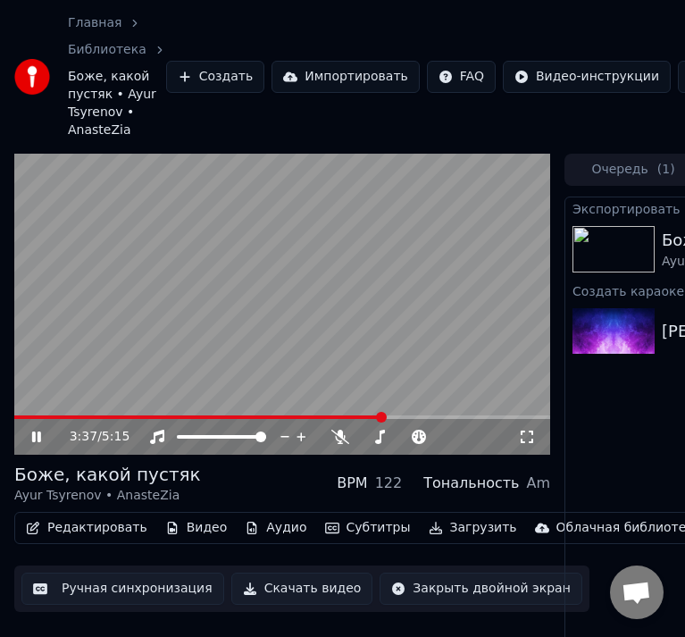
click at [28, 436] on div "3:37 / 5:15" at bounding box center [281, 437] width 521 height 18
click at [32, 437] on icon at bounding box center [36, 436] width 9 height 11
click at [32, 441] on icon at bounding box center [36, 436] width 11 height 12
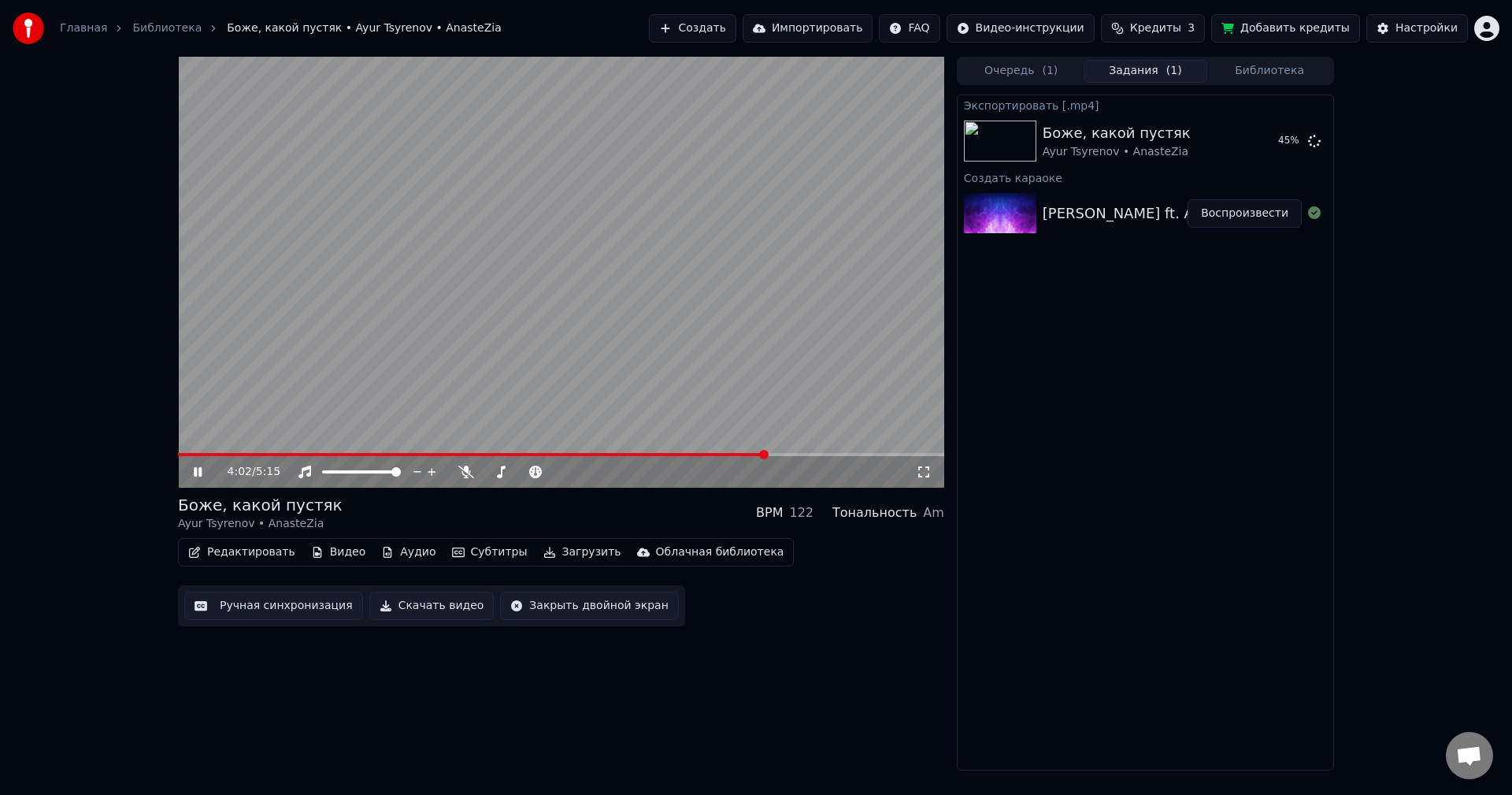
click at [572, 441] on button "Закрыть двойной экран" at bounding box center [589, 605] width 178 height 28
click at [197, 441] on icon at bounding box center [198, 471] width 8 height 10
click at [617, 218] on button "Воспроизвести" at bounding box center [1244, 214] width 114 height 28
click at [617, 441] on icon at bounding box center [924, 472] width 16 height 12
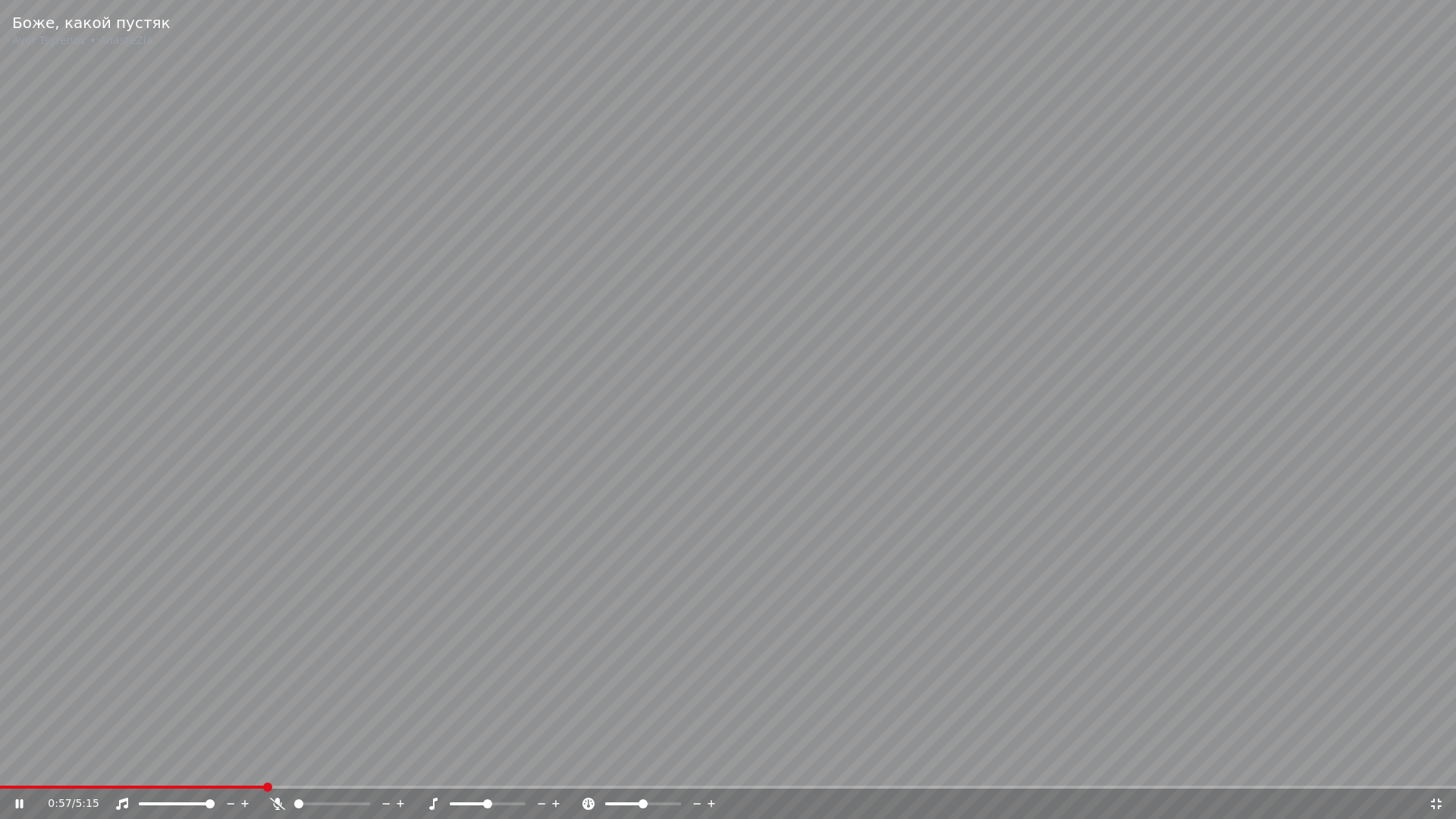
click at [594, 425] on icon at bounding box center [1436, 804] width 15 height 12
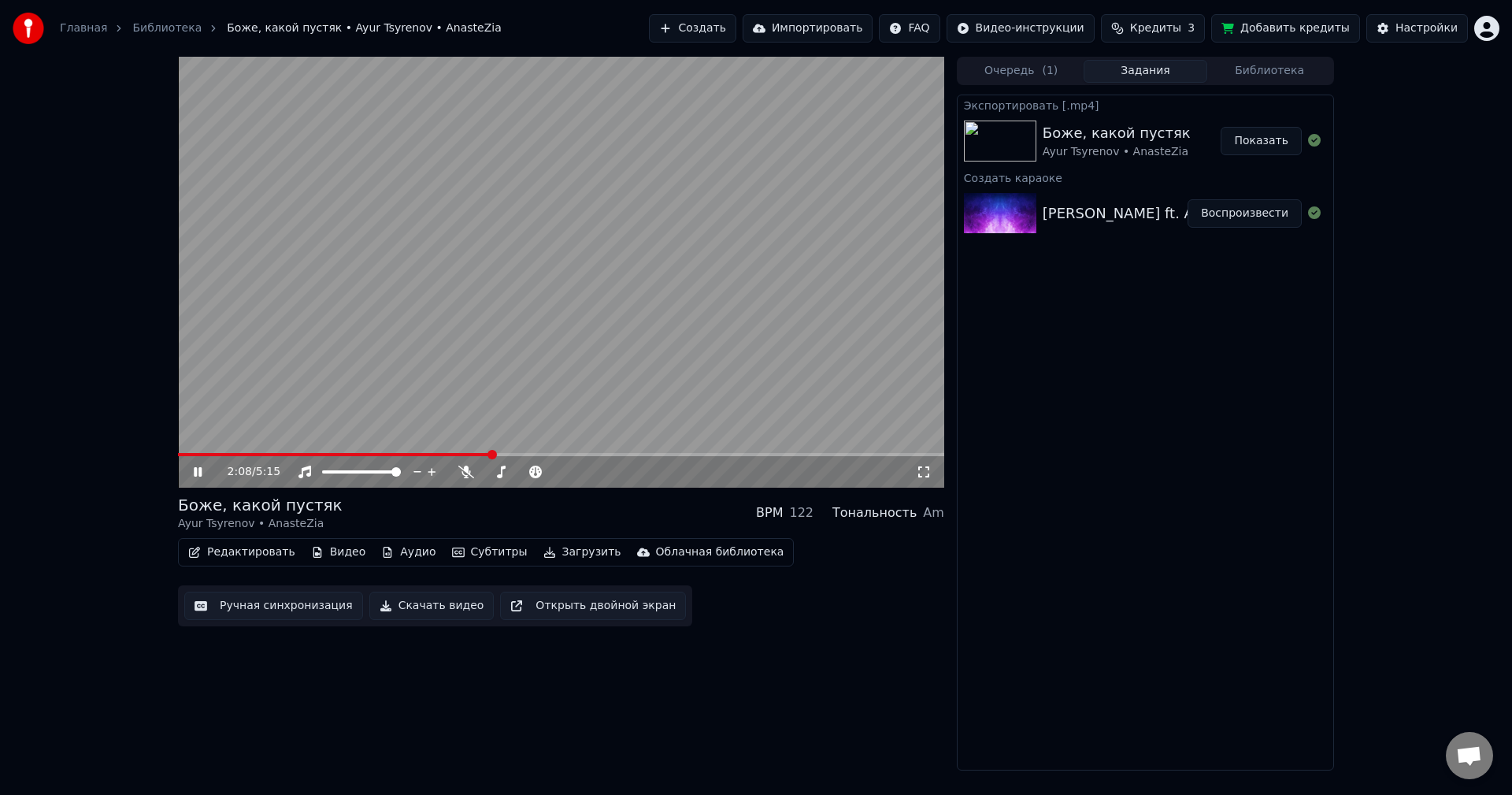
click at [199, 441] on icon at bounding box center [198, 471] width 8 height 10
click at [617, 144] on button "Показать" at bounding box center [1261, 141] width 81 height 28
